Goal: Task Accomplishment & Management: Use online tool/utility

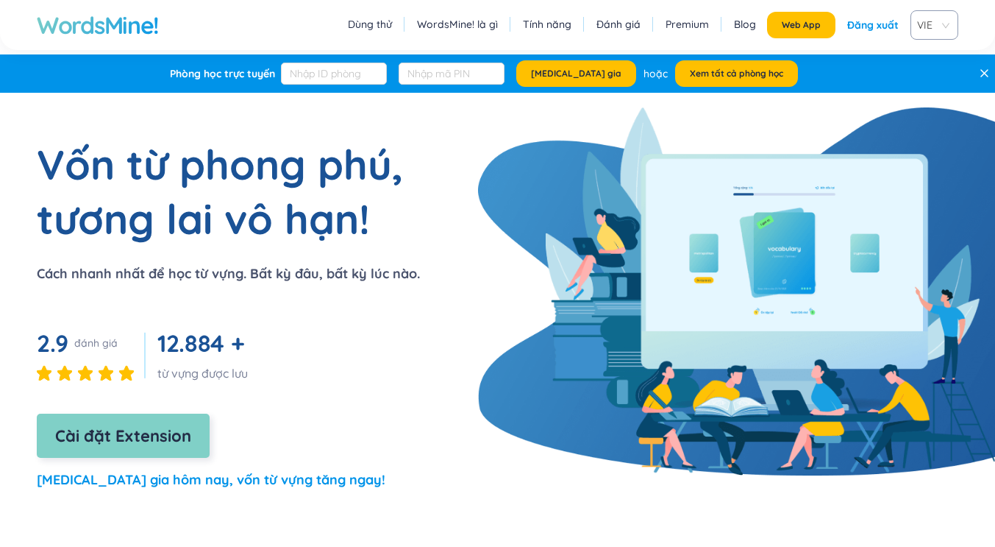
click at [191, 432] on span "Cài đặt Extension" at bounding box center [123, 436] width 136 height 26
